Goal: Information Seeking & Learning: Learn about a topic

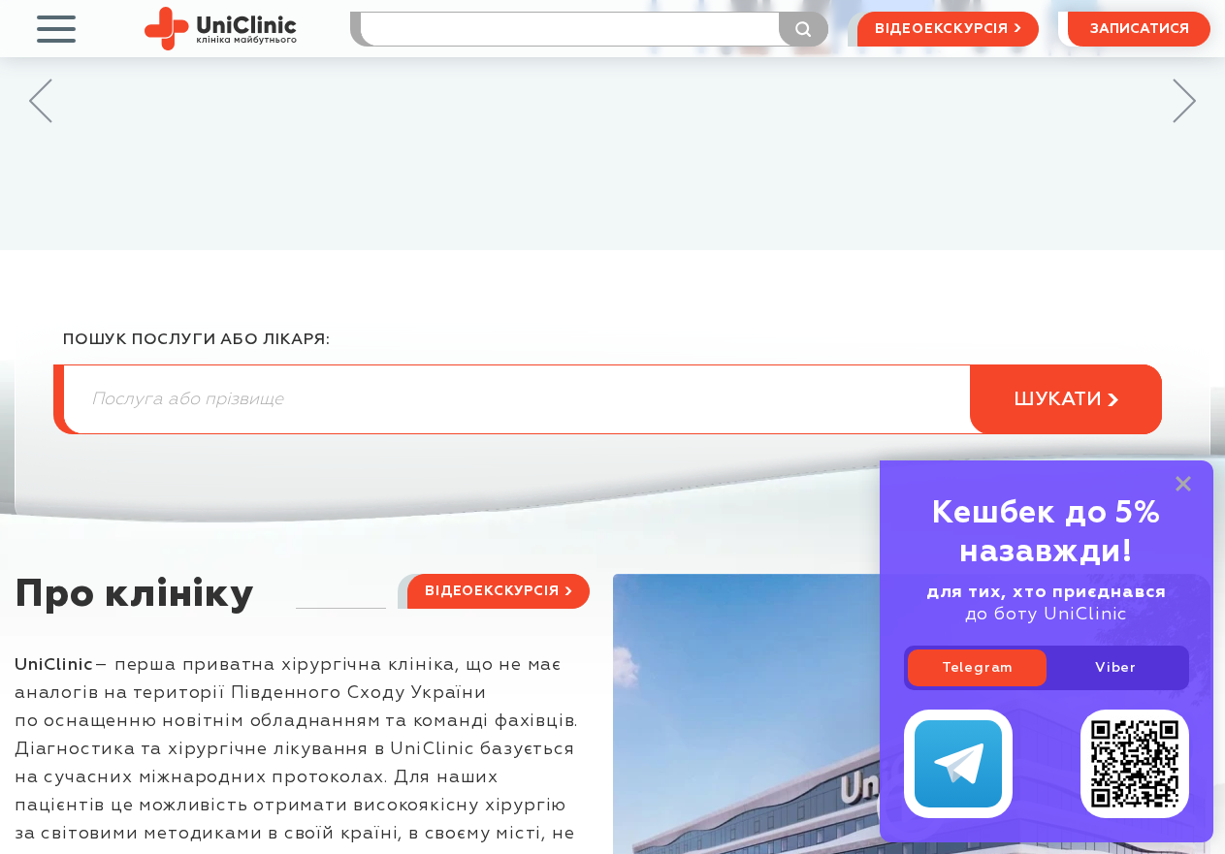
scroll to position [388, 0]
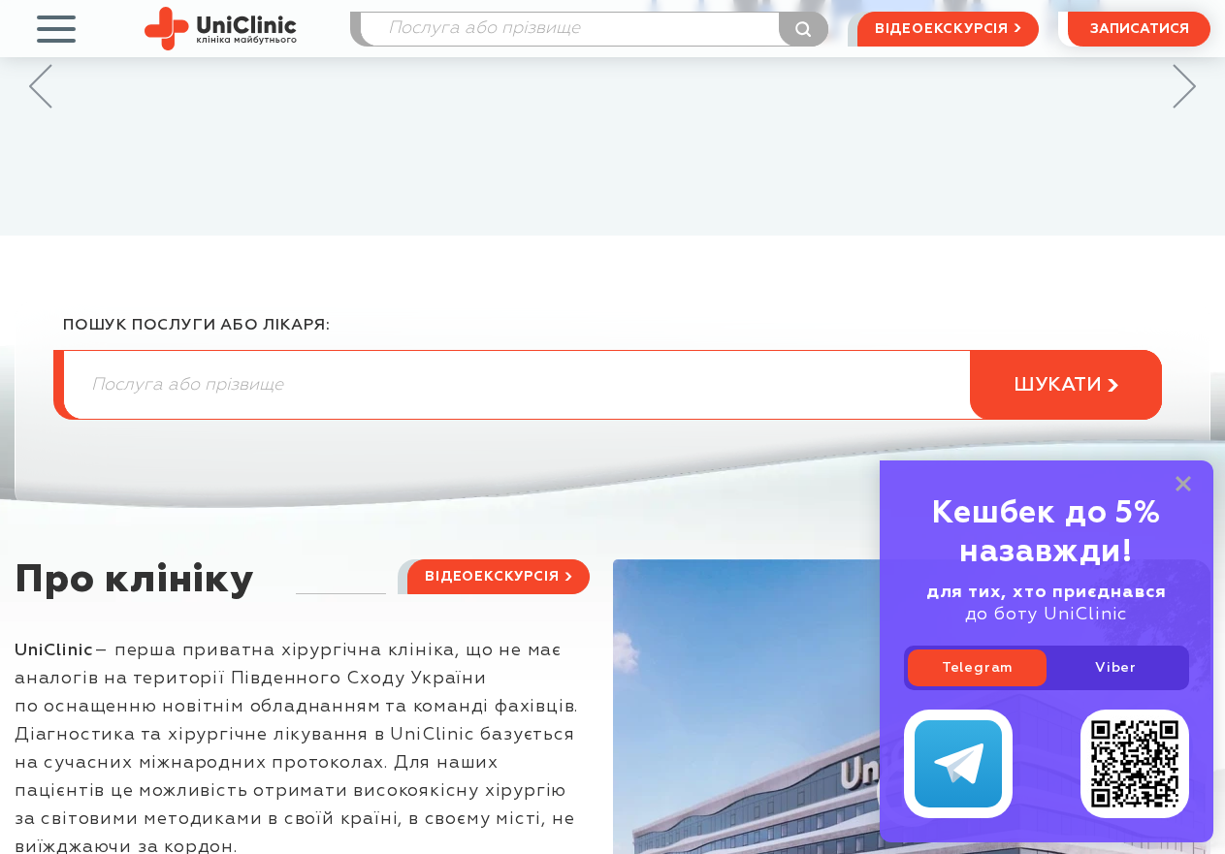
click at [1180, 475] on div "Кешбек до 5% назавжди! для тих, хто приєднався до боту UniClinic Telegram Viber" at bounding box center [1047, 652] width 334 height 382
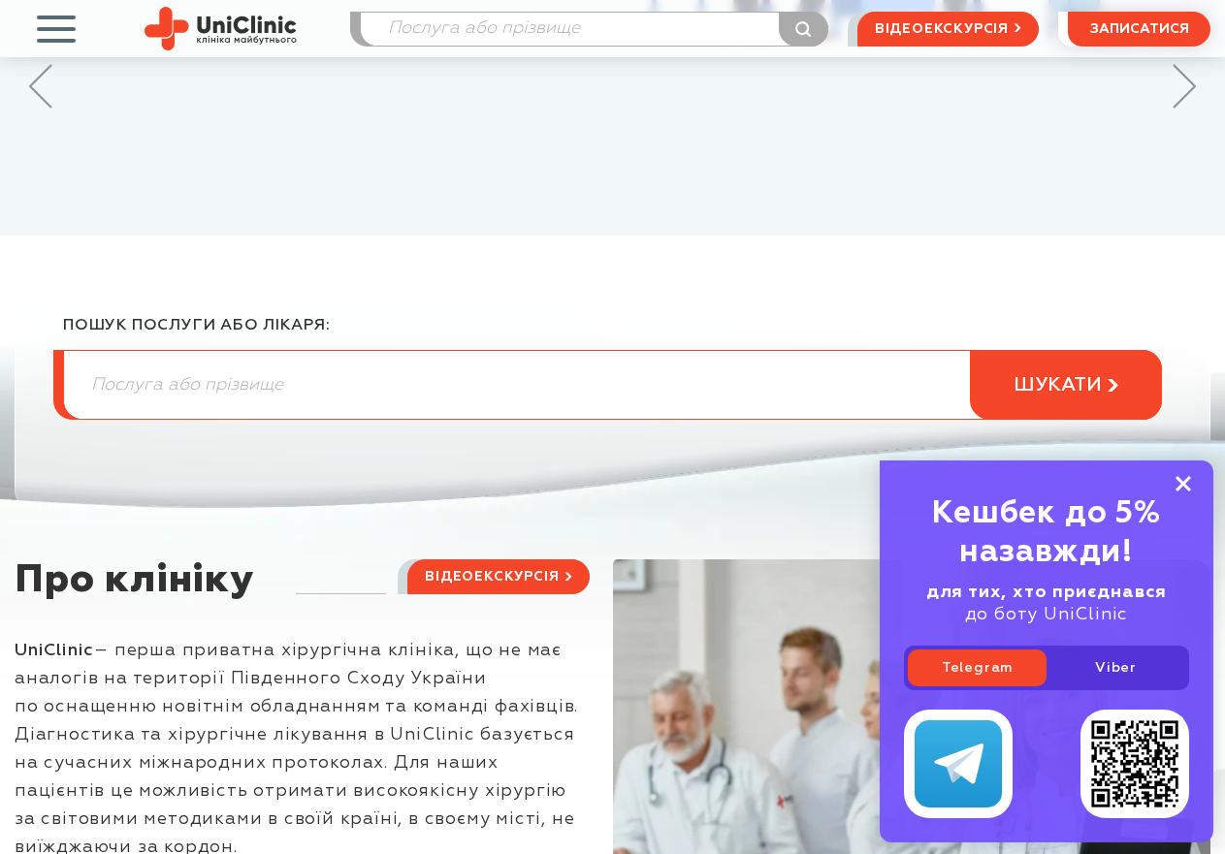
click at [1186, 487] on rect at bounding box center [1183, 484] width 16 height 16
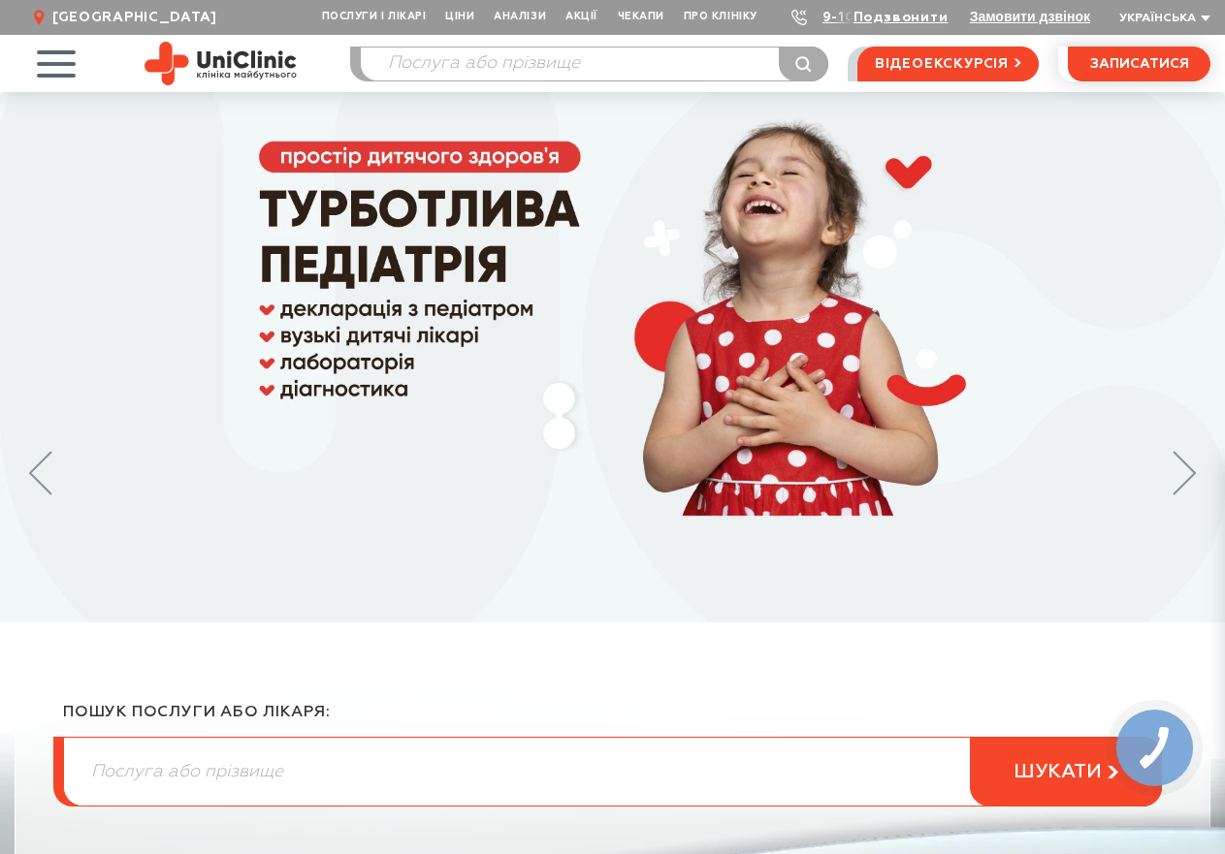
scroll to position [0, 0]
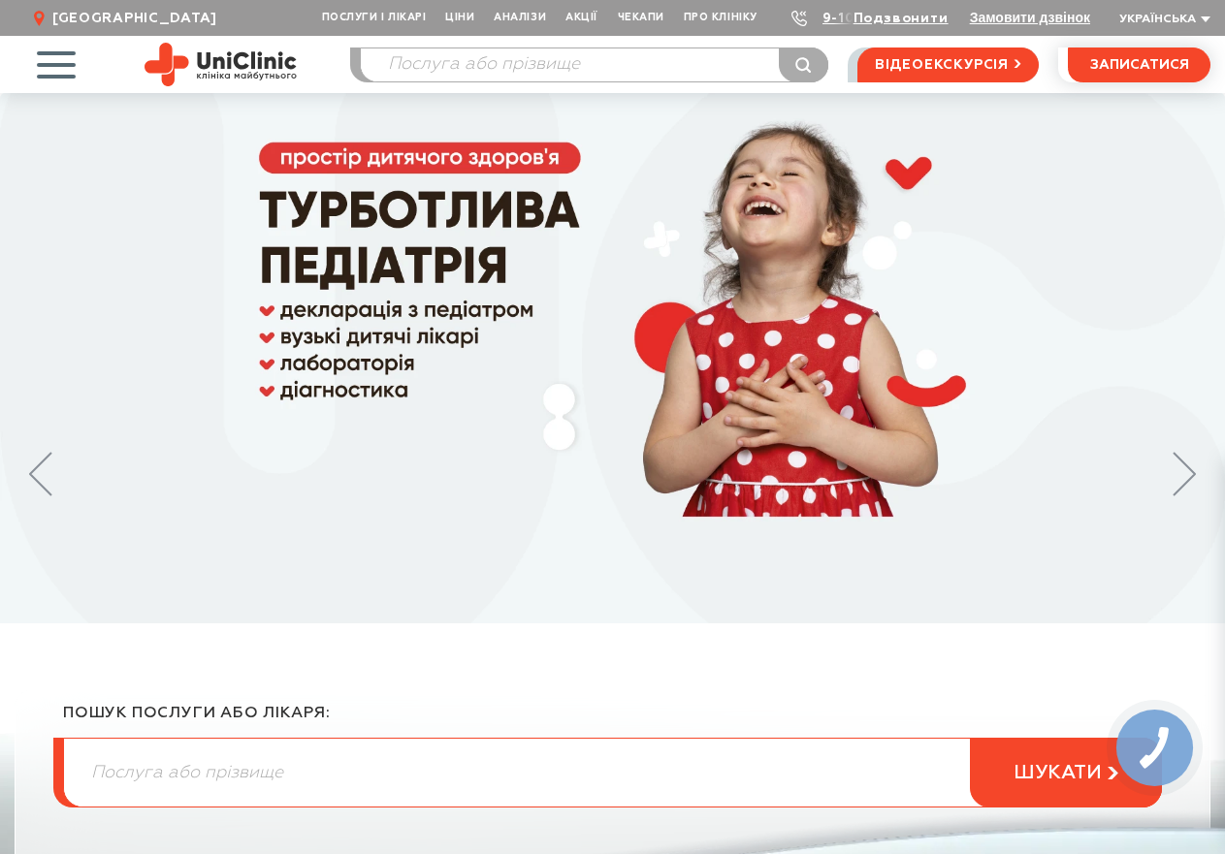
click at [53, 68] on span "button" at bounding box center [56, 64] width 80 height 80
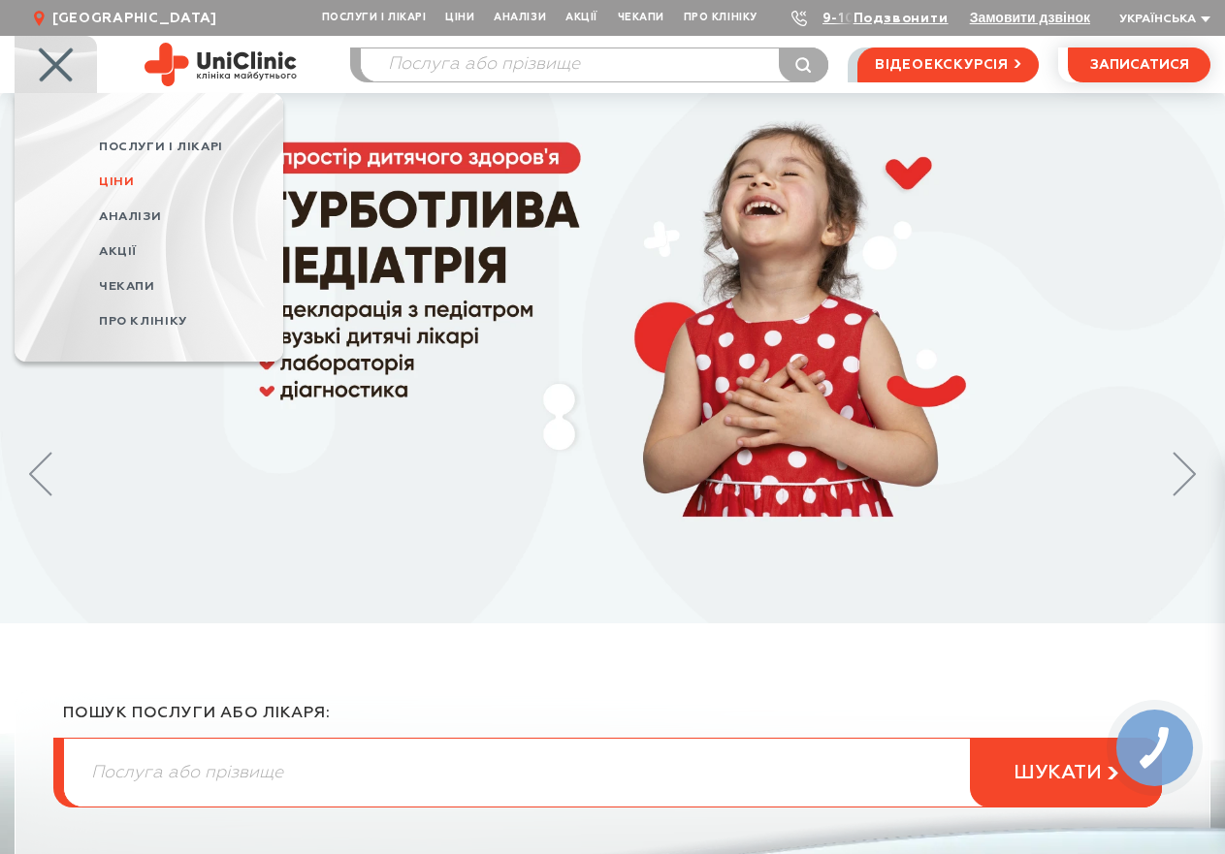
click at [117, 178] on span "Ціни" at bounding box center [116, 182] width 35 height 13
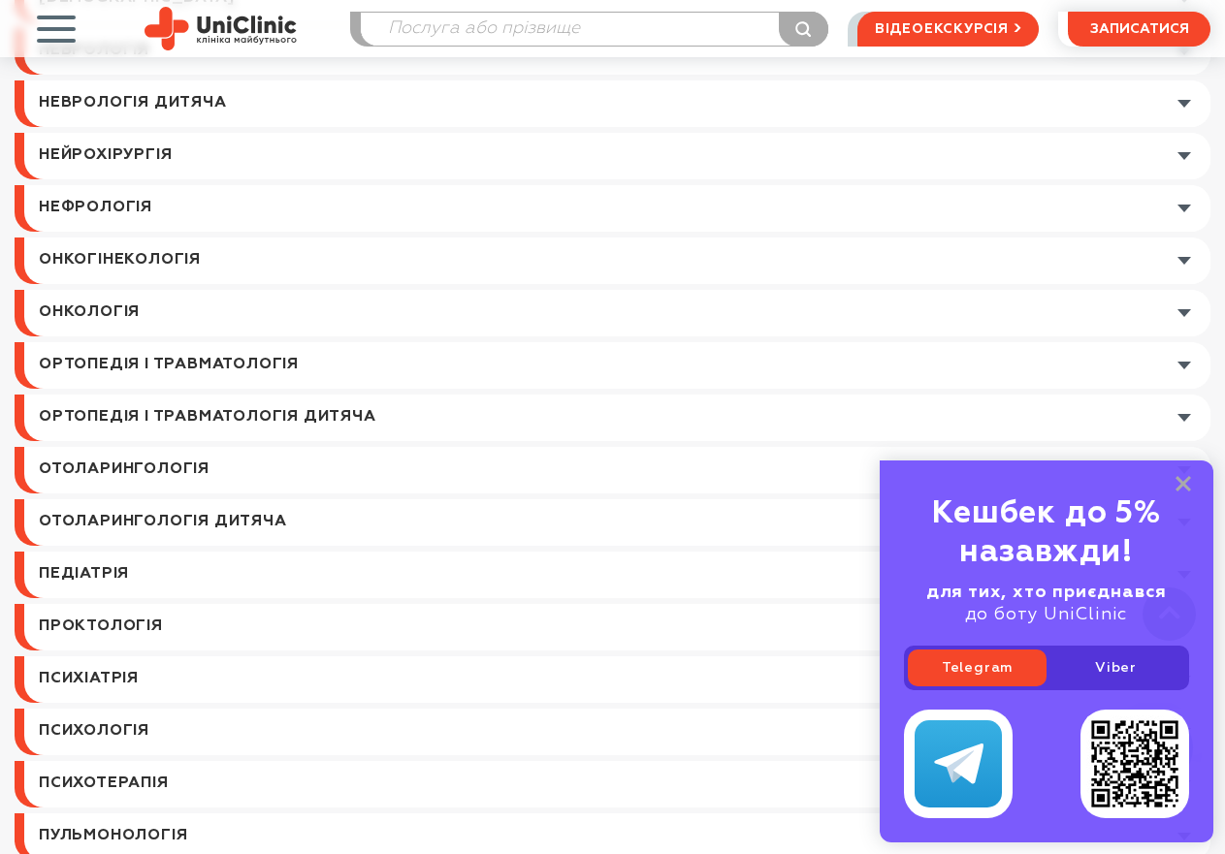
scroll to position [2133, 0]
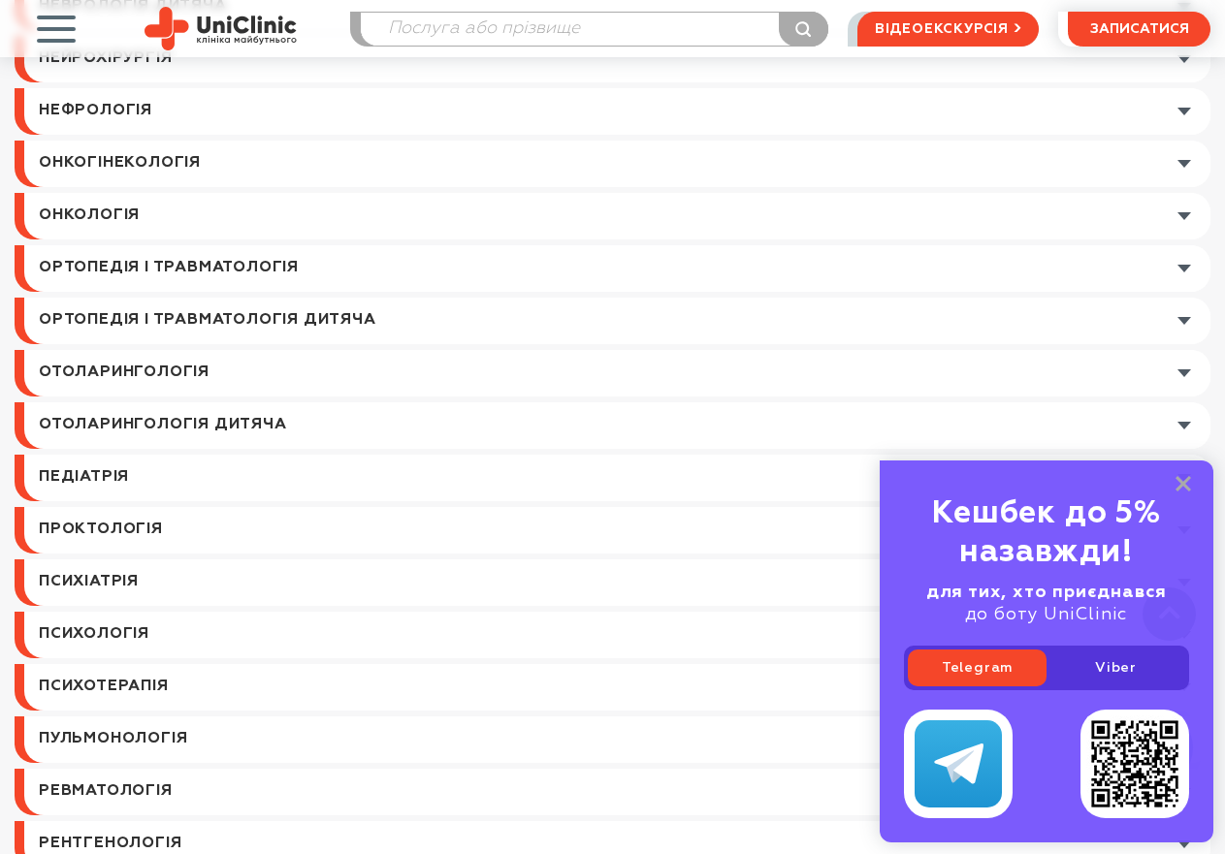
click at [1181, 371] on link at bounding box center [617, 373] width 1186 height 47
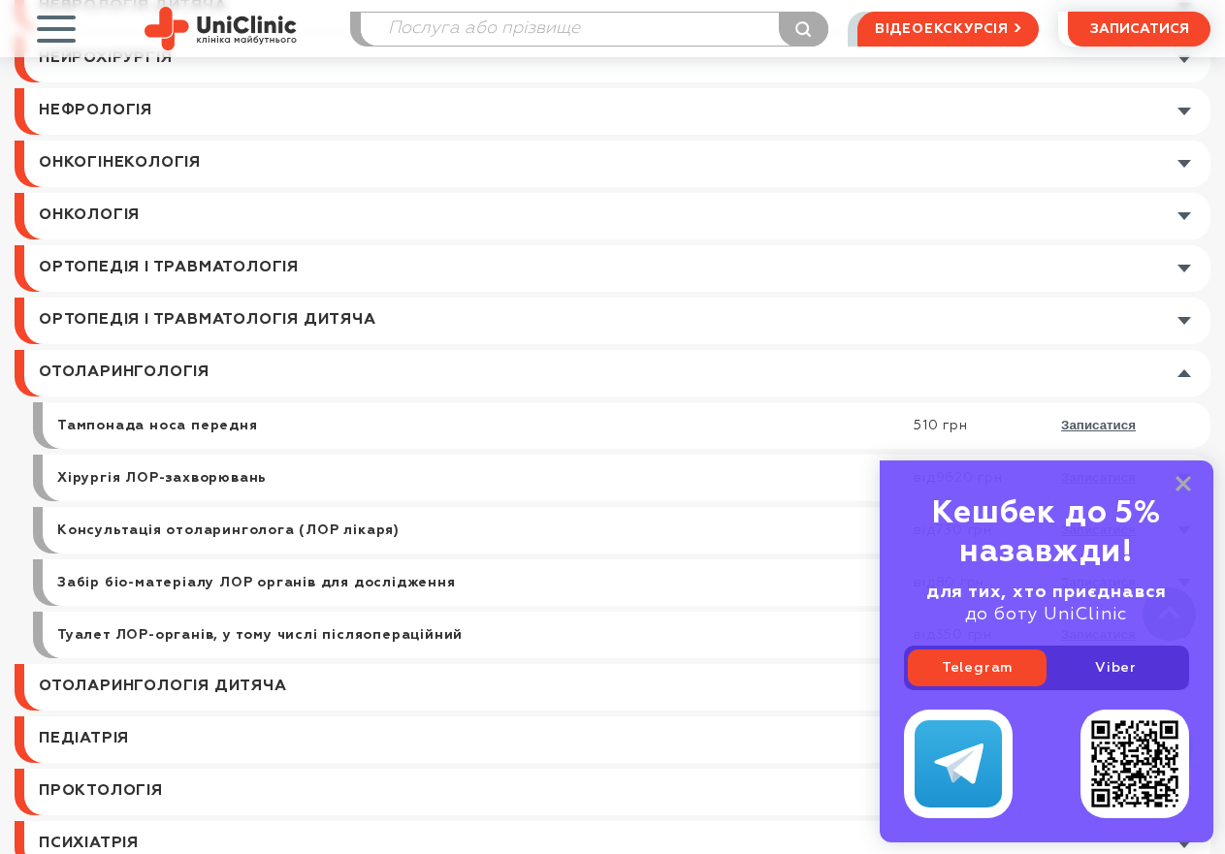
scroll to position [2230, 0]
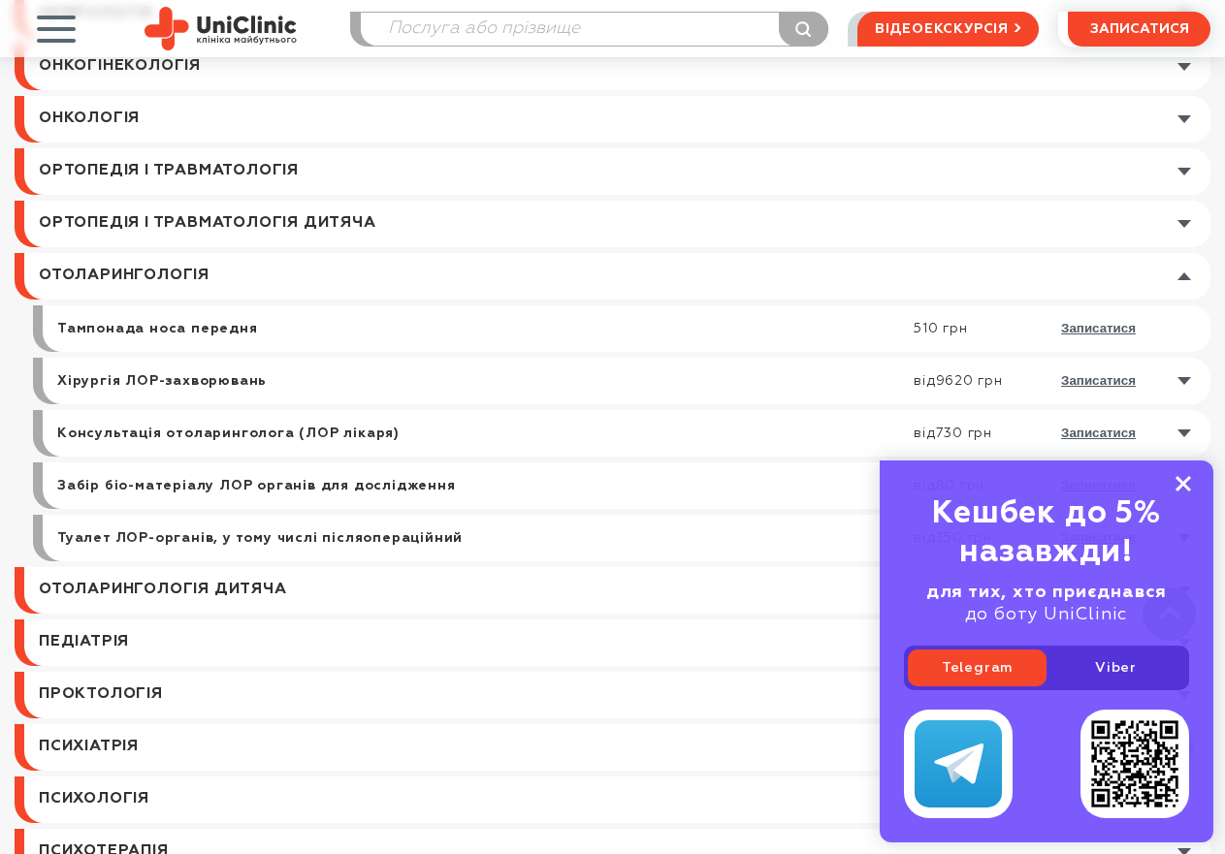
click at [1188, 489] on rect at bounding box center [1183, 484] width 16 height 16
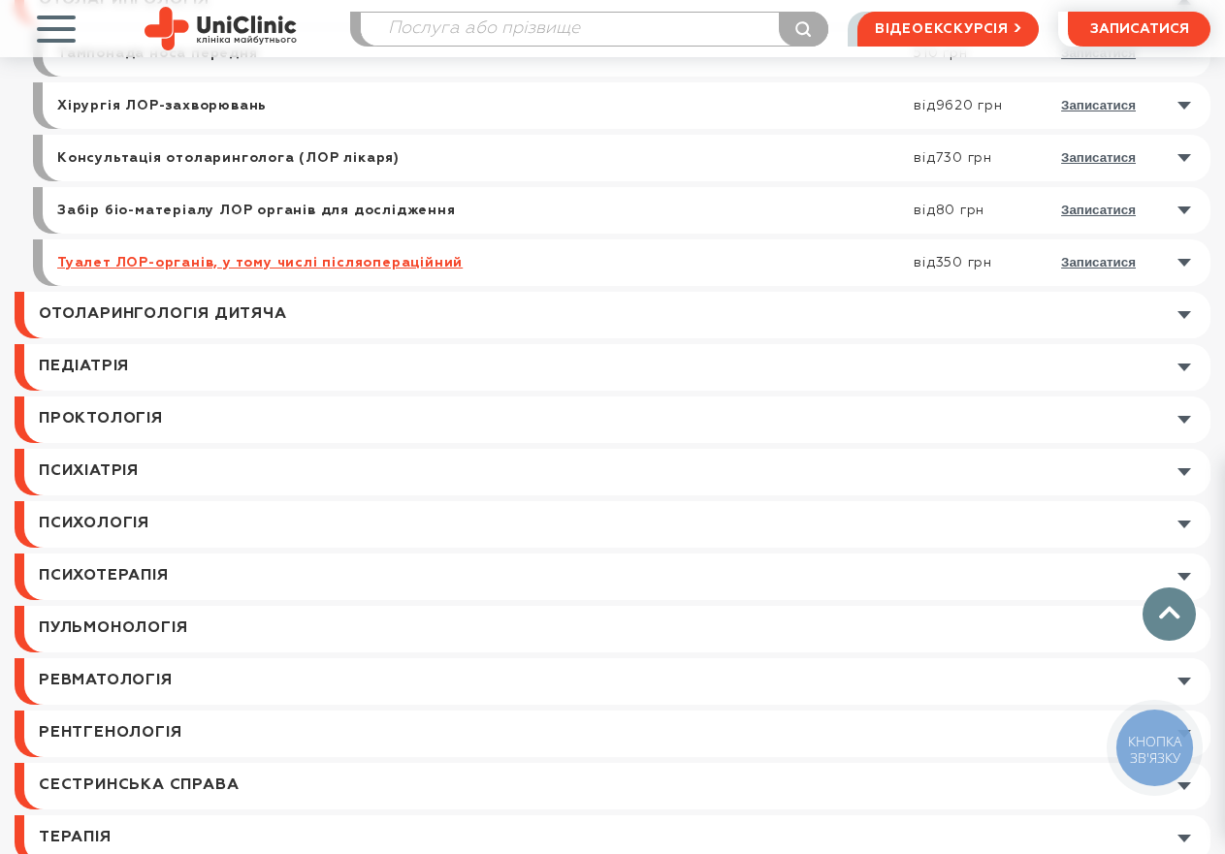
scroll to position [2521, 0]
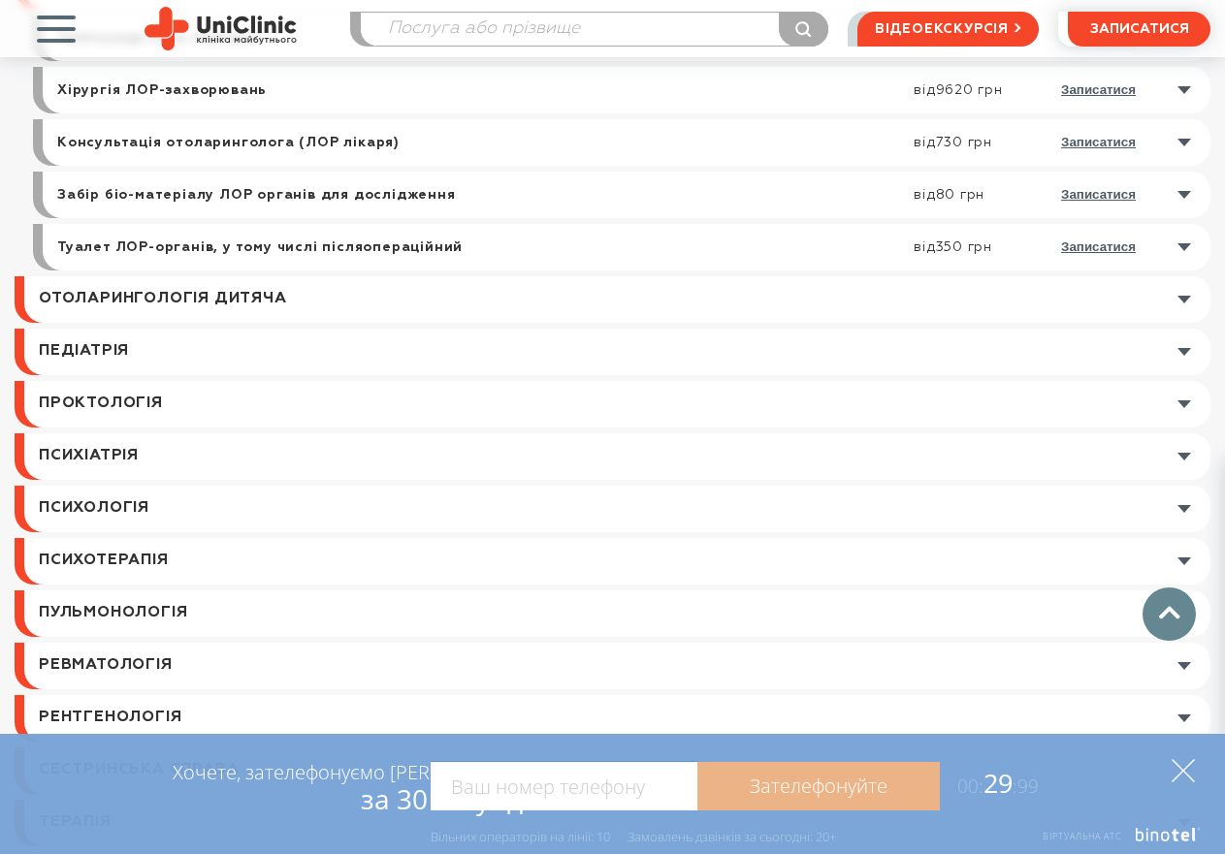
click at [1179, 774] on polygon at bounding box center [1182, 770] width 23 height 23
